Goal: Find specific page/section: Find specific page/section

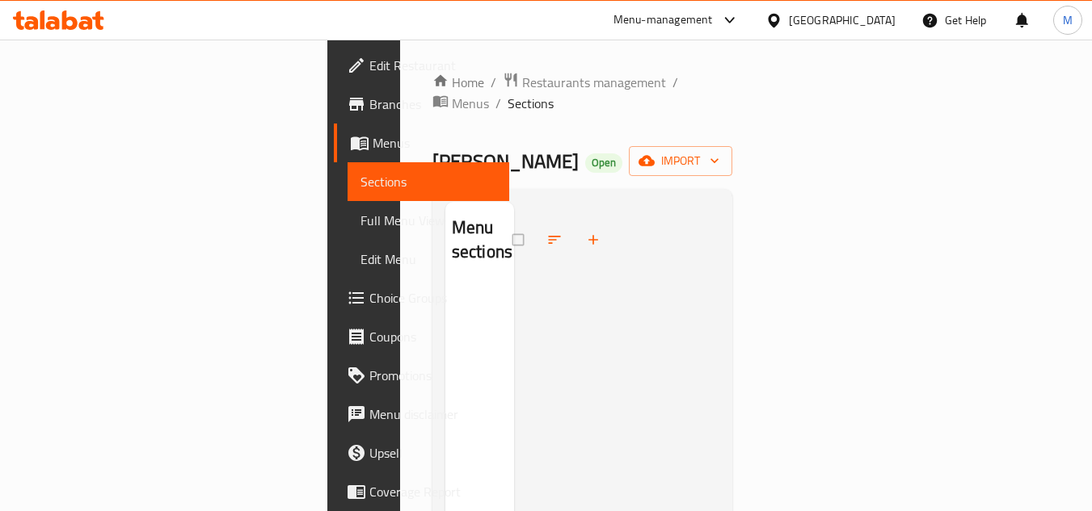
click at [766, 24] on icon at bounding box center [773, 20] width 17 height 17
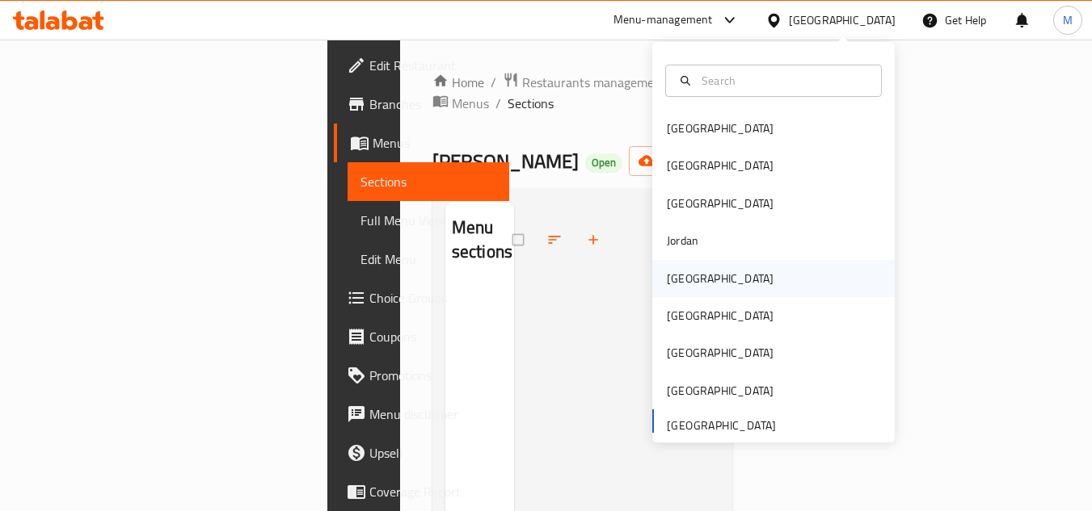
click at [681, 277] on div "Kuwait" at bounding box center [720, 279] width 107 height 18
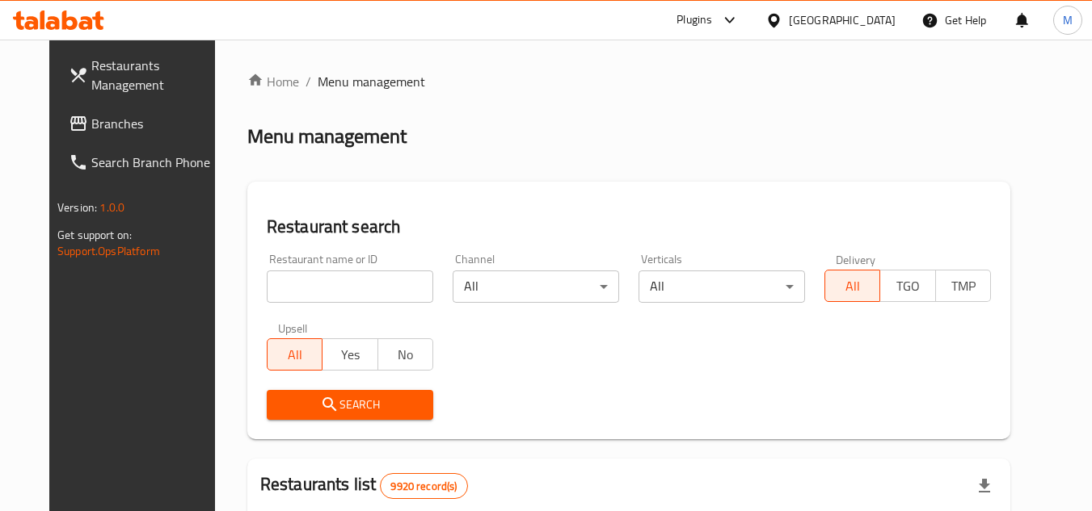
click at [789, 25] on div at bounding box center [776, 20] width 23 height 18
click at [585, 70] on div "Home / Menu management Menu management Restaurant search Restaurant name or ID …" at bounding box center [628, 514] width 827 height 948
click at [712, 27] on div "Plugins" at bounding box center [694, 20] width 36 height 19
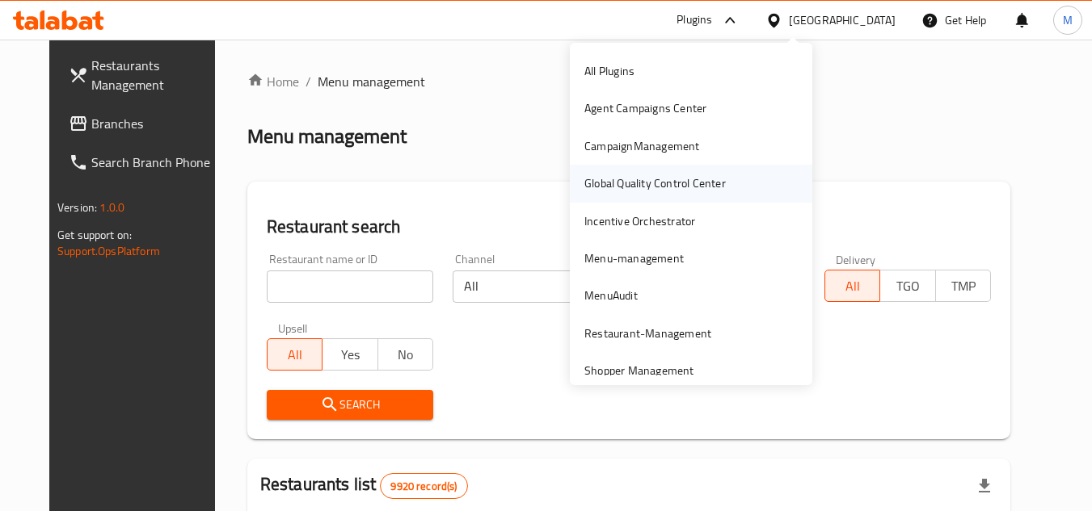
click at [675, 183] on div "Global Quality Control Center" at bounding box center [654, 184] width 141 height 18
